Goal: Task Accomplishment & Management: Use online tool/utility

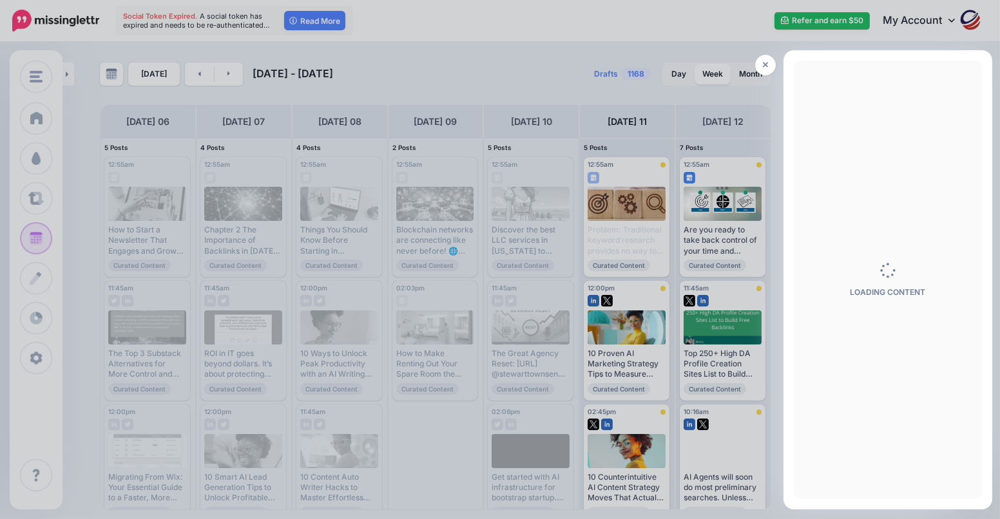
click at [28, 85] on div at bounding box center [500, 259] width 1000 height 519
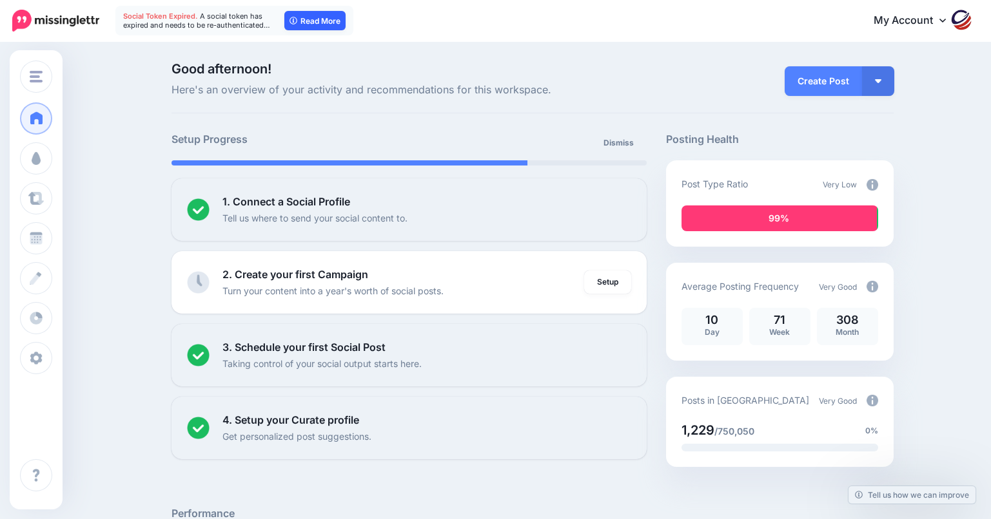
click at [298, 17] on link "Read More" at bounding box center [314, 20] width 61 height 19
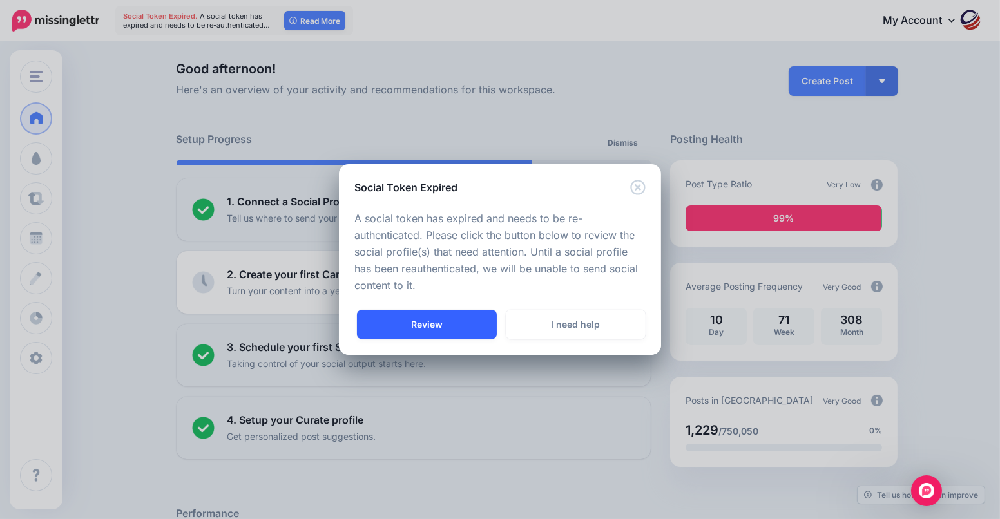
click at [467, 331] on link "Review" at bounding box center [427, 325] width 140 height 30
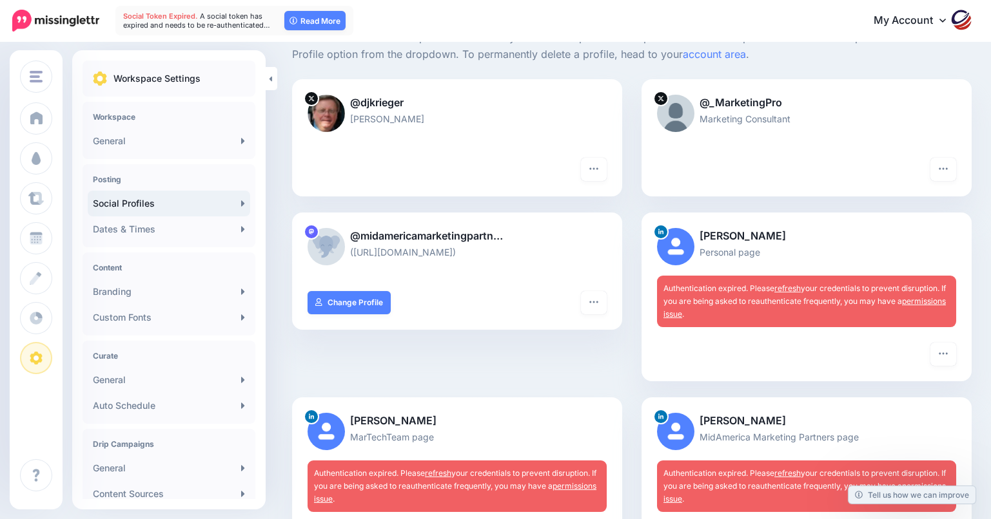
scroll to position [257, 0]
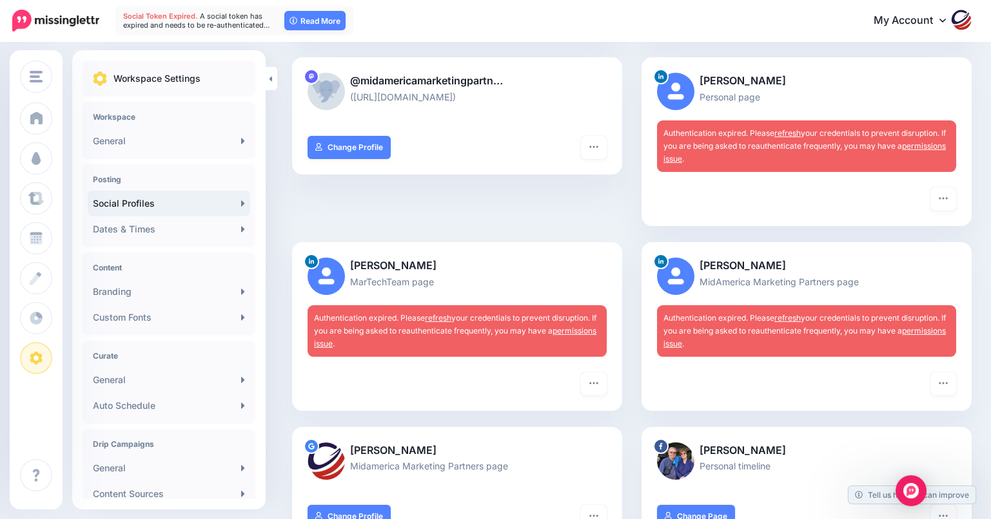
click at [790, 128] on link "refresh" at bounding box center [787, 133] width 26 height 10
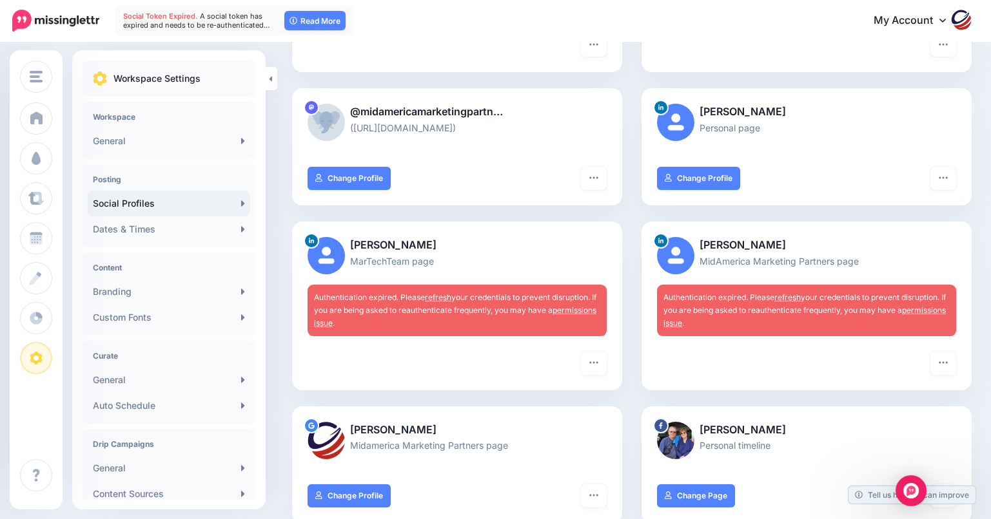
scroll to position [322, 0]
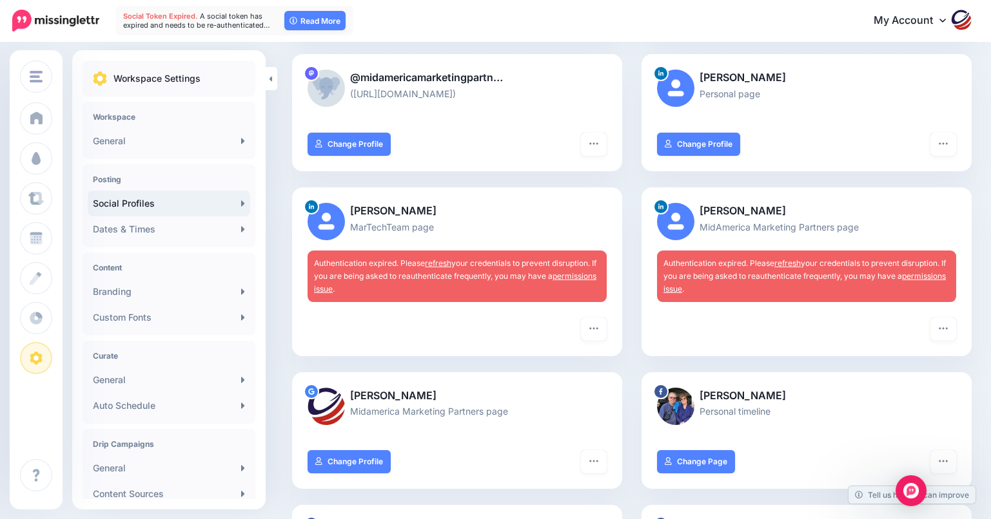
click at [438, 263] on link "refresh" at bounding box center [438, 263] width 26 height 10
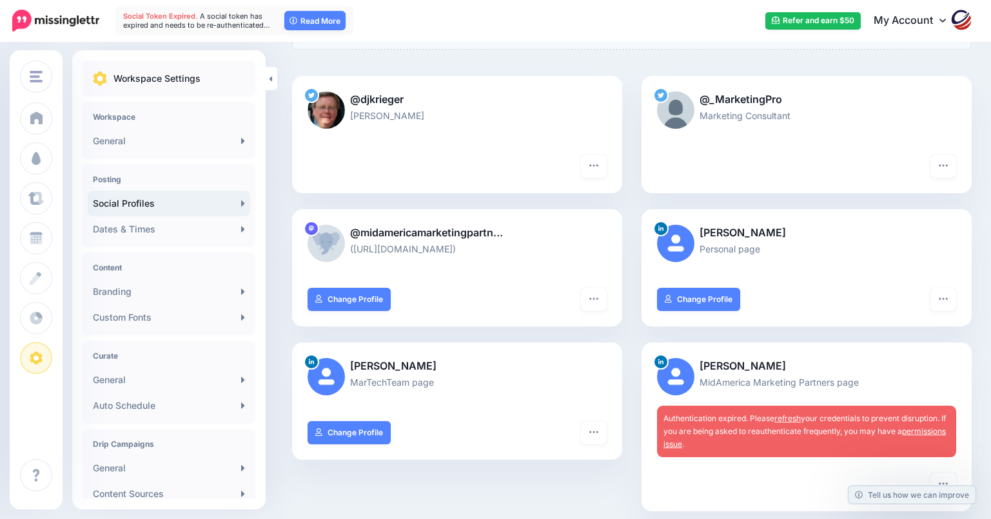
scroll to position [193, 0]
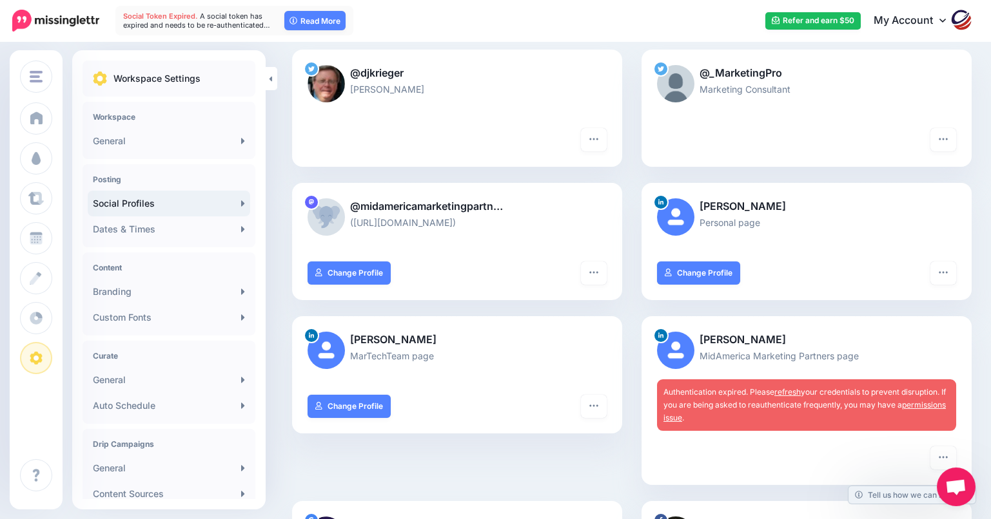
click at [792, 392] on link "refresh" at bounding box center [787, 392] width 26 height 10
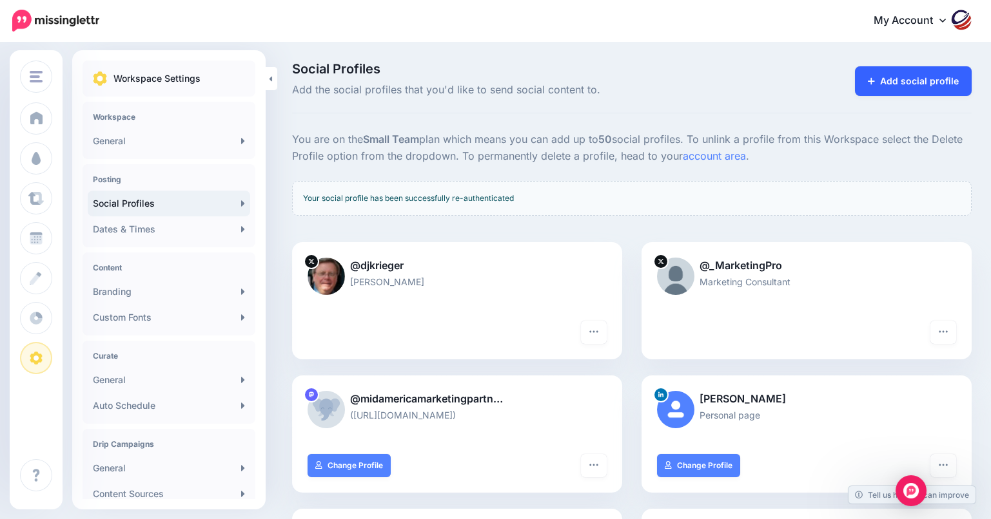
click at [922, 78] on link "Add social profile" at bounding box center [913, 81] width 117 height 30
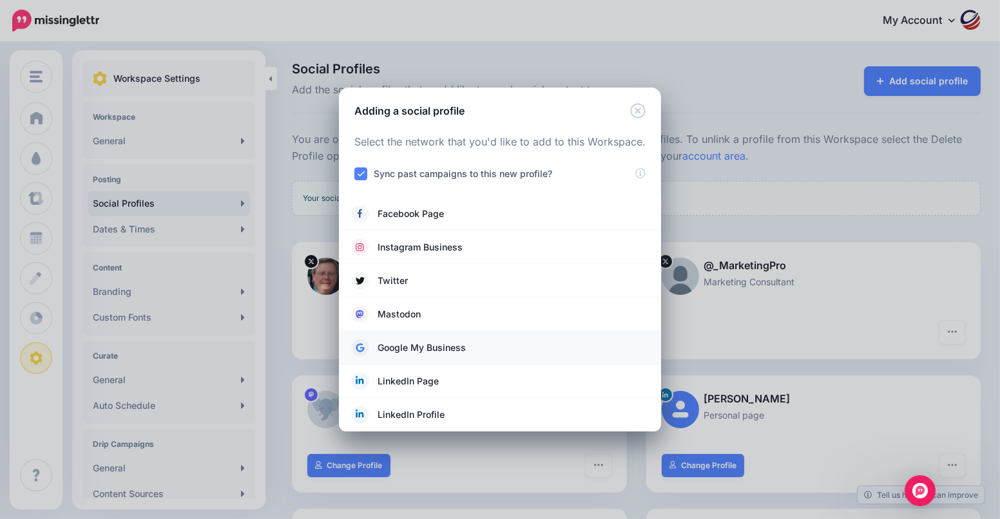
click at [438, 344] on span "Google My Business" at bounding box center [422, 347] width 88 height 15
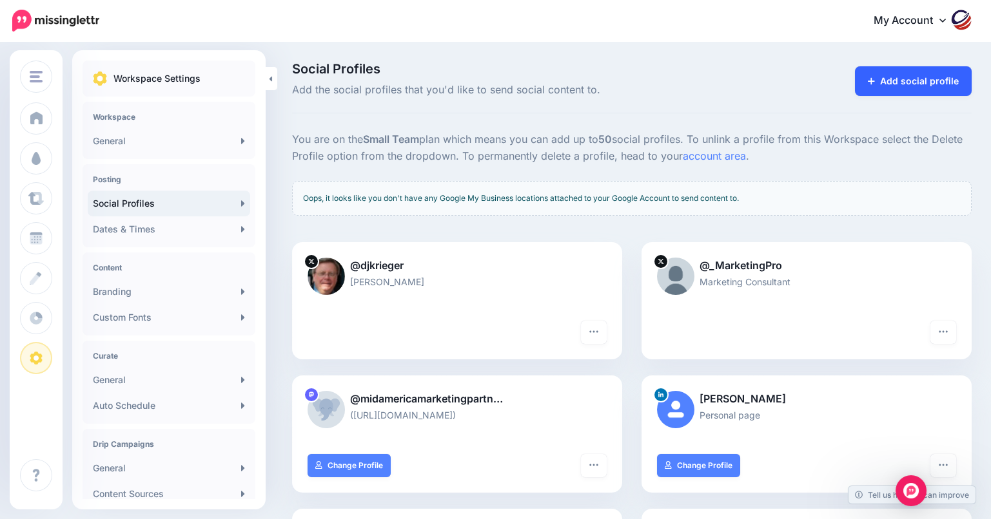
click at [915, 82] on link "Add social profile" at bounding box center [913, 81] width 117 height 30
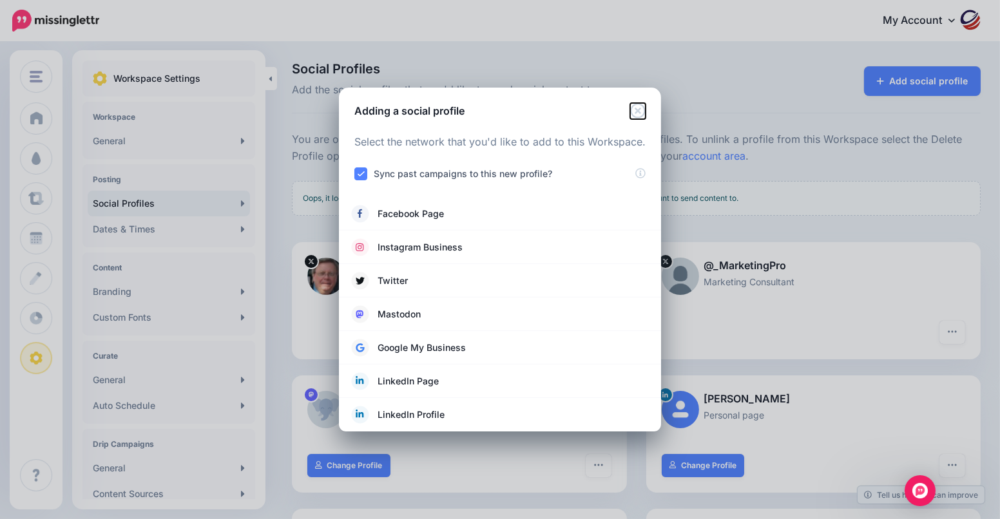
click at [636, 110] on icon "Close" at bounding box center [637, 110] width 15 height 15
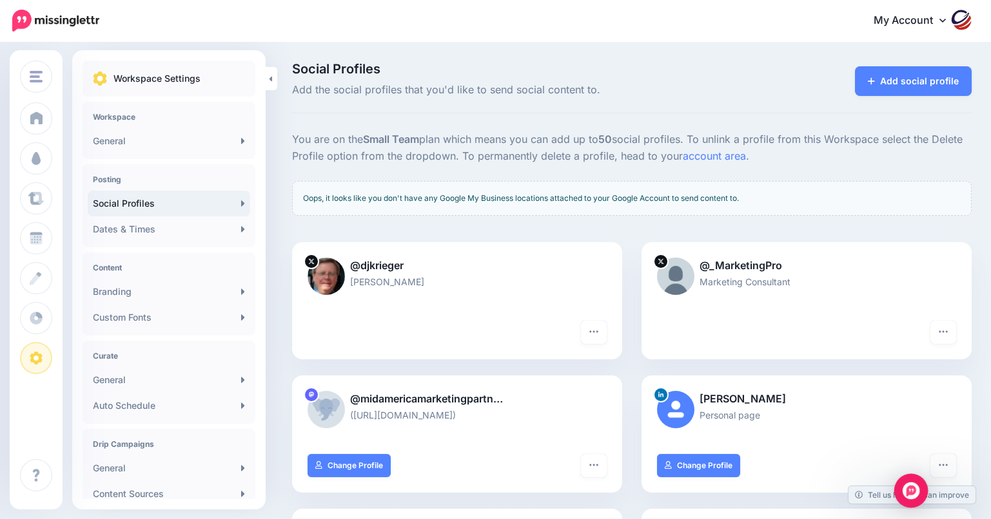
click at [913, 494] on img "Open Intercom Messenger" at bounding box center [910, 491] width 17 height 17
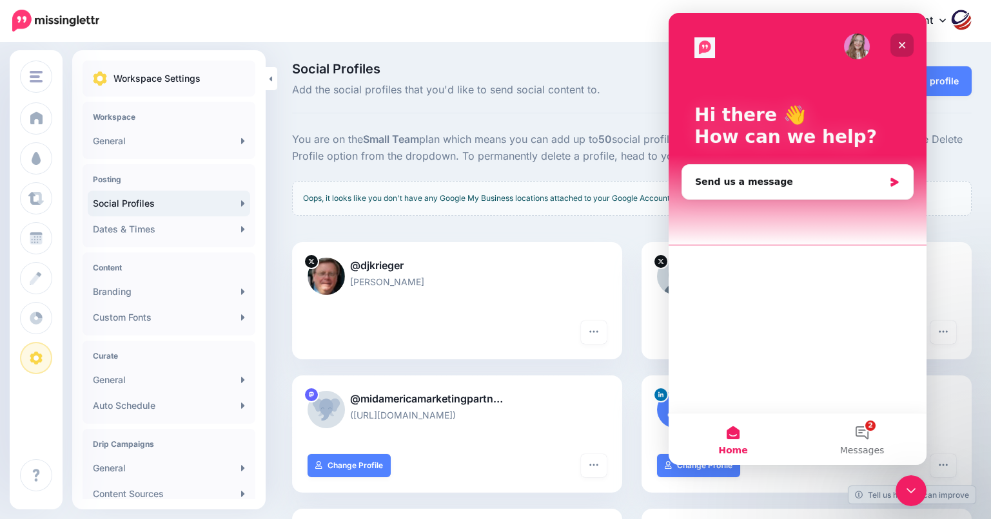
click at [900, 44] on icon "Close" at bounding box center [901, 45] width 10 height 10
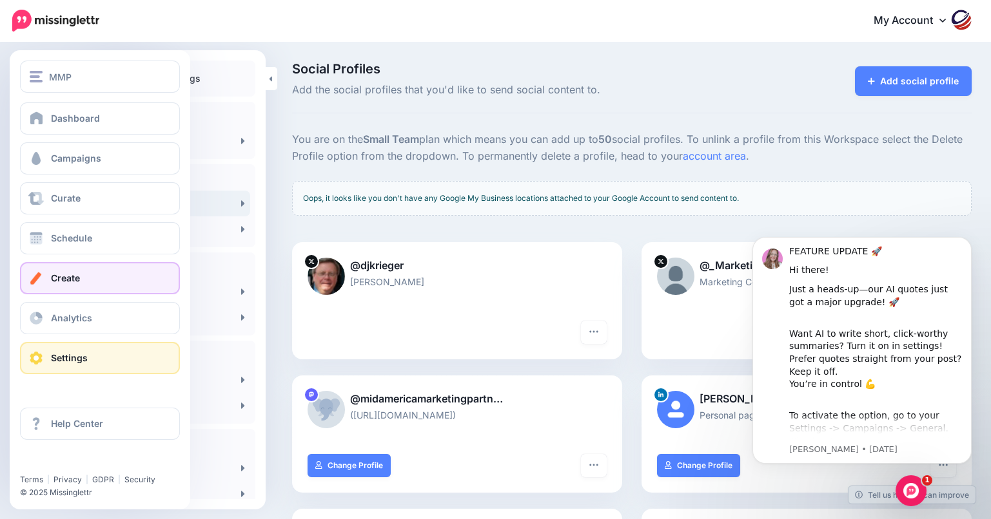
click at [101, 276] on link "Create" at bounding box center [100, 278] width 160 height 32
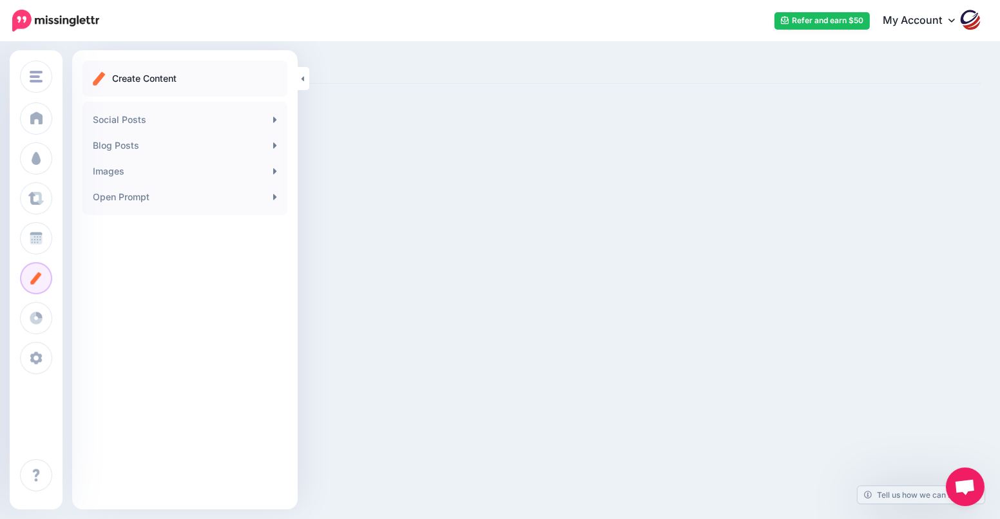
click at [963, 492] on span "Open chat" at bounding box center [964, 488] width 21 height 18
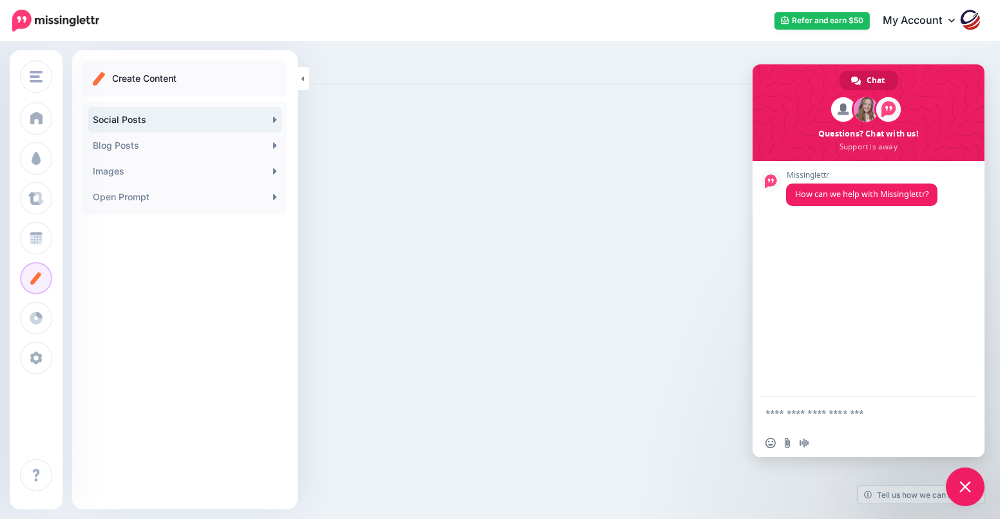
click at [139, 118] on link "Social Posts" at bounding box center [185, 120] width 195 height 26
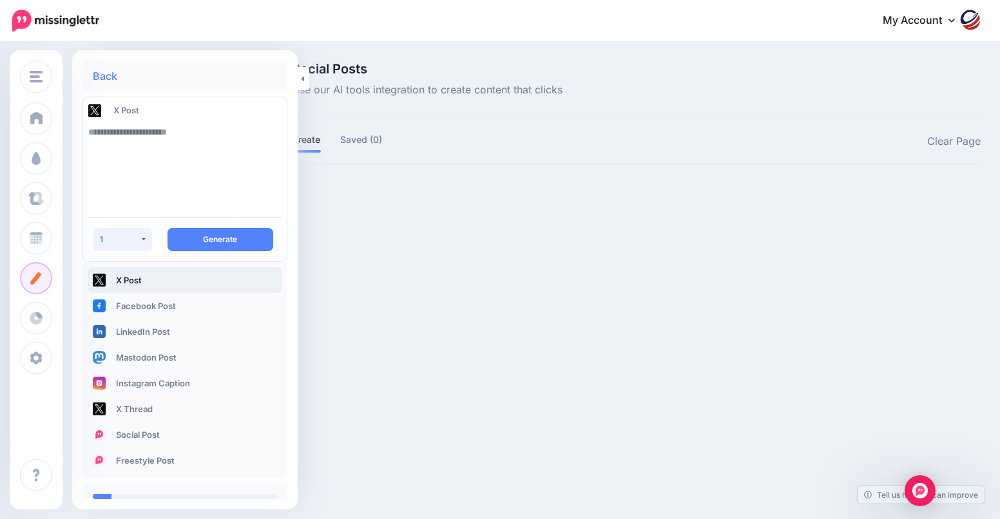
click at [133, 238] on div "1" at bounding box center [120, 240] width 40 height 10
click at [135, 238] on div "1" at bounding box center [120, 240] width 40 height 10
click at [99, 75] on link "Back" at bounding box center [105, 76] width 24 height 10
